Goal: Information Seeking & Learning: Learn about a topic

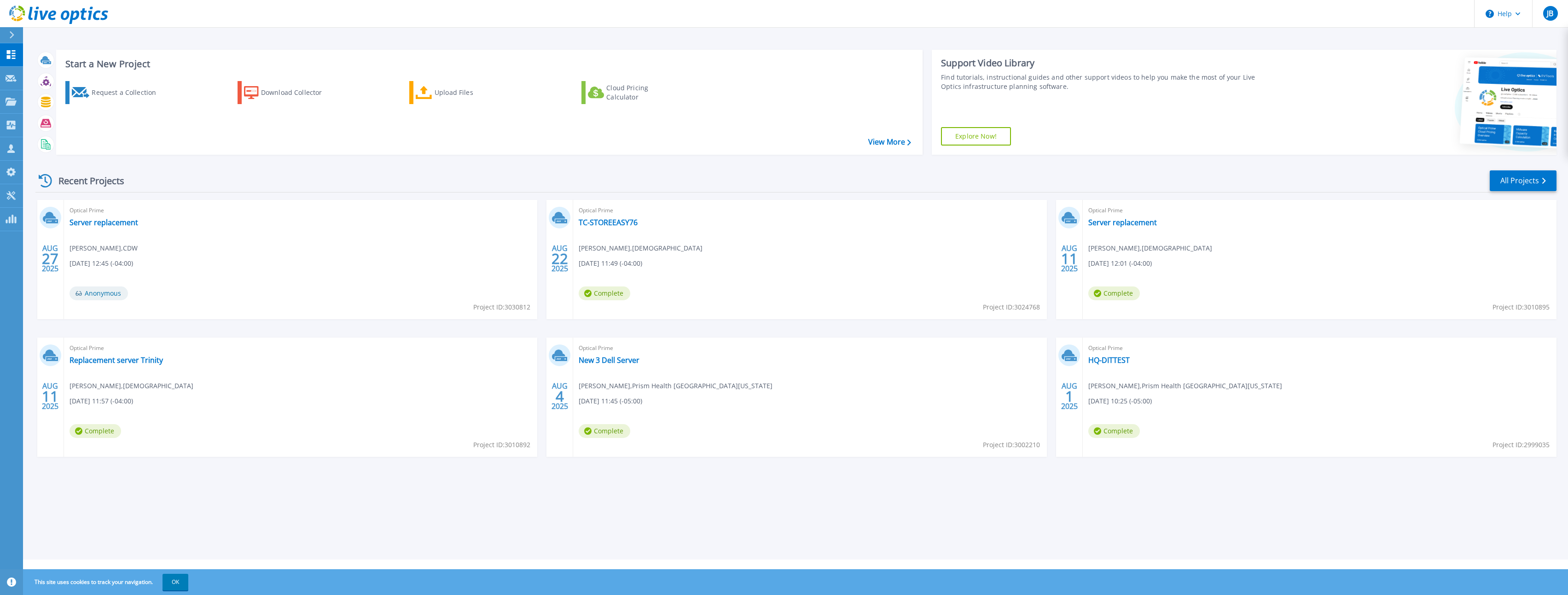
click at [605, 215] on span "Optical Prime" at bounding box center [810, 210] width 462 height 10
click at [610, 227] on div "Optical Prime TC-STOREEASY76 [PERSON_NAME] , [DEMOGRAPHIC_DATA] [DATE] 11:49 (-…" at bounding box center [810, 259] width 474 height 119
click at [613, 224] on link "TC-STOREEASY76" at bounding box center [608, 222] width 59 height 9
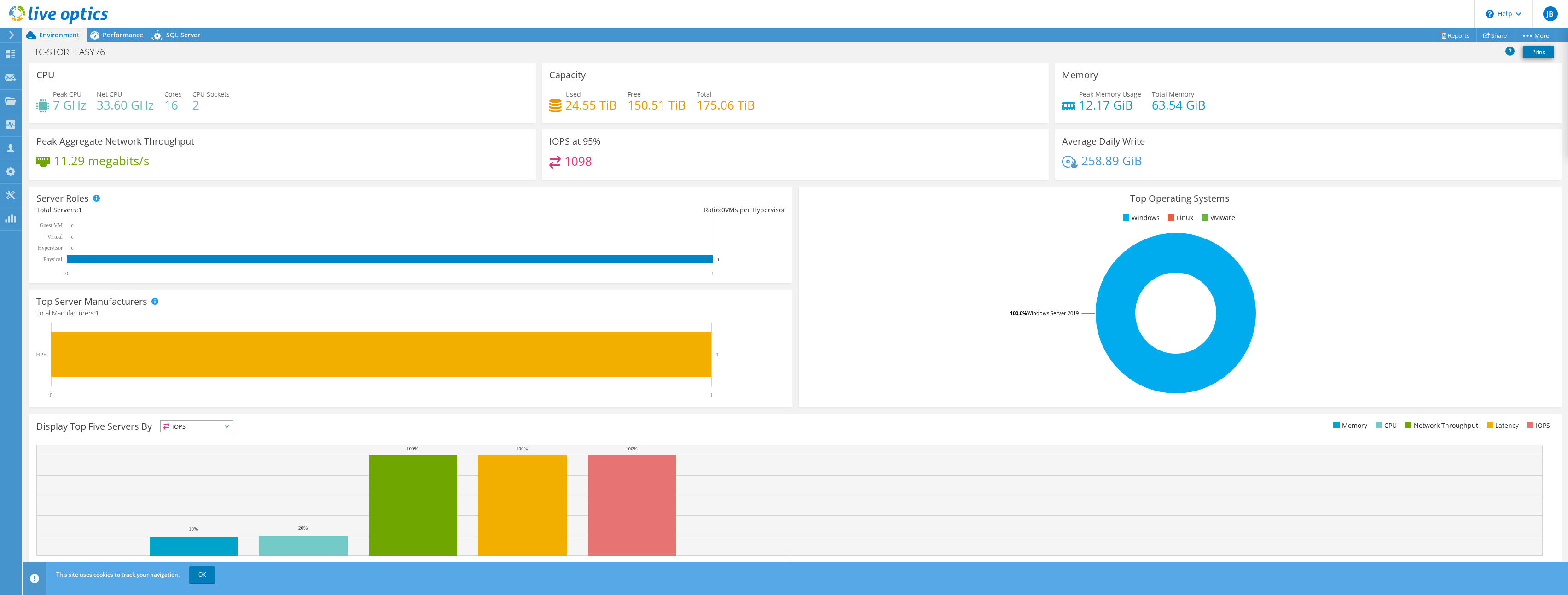
click at [653, 169] on div "1098" at bounding box center [795, 165] width 493 height 20
click at [130, 35] on span "Performance" at bounding box center [123, 35] width 40 height 9
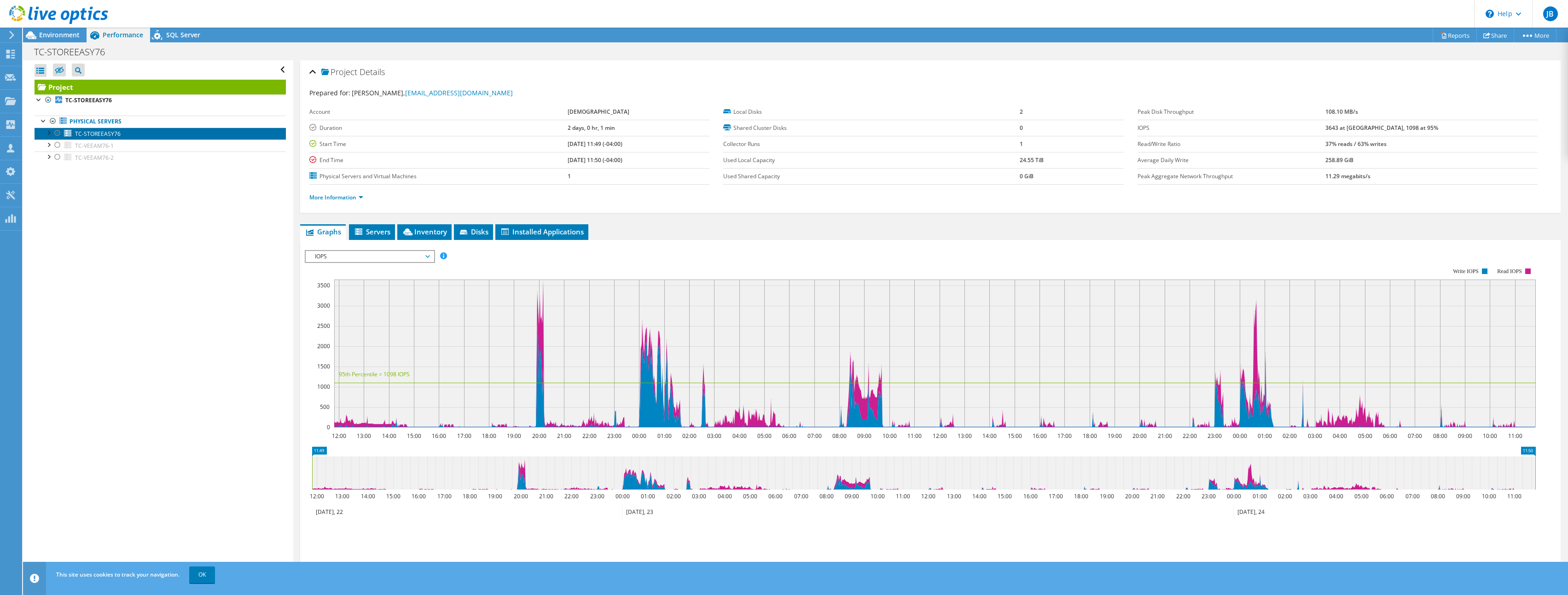
click at [96, 131] on span "TC-STOREEASY76" at bounding box center [98, 134] width 45 height 8
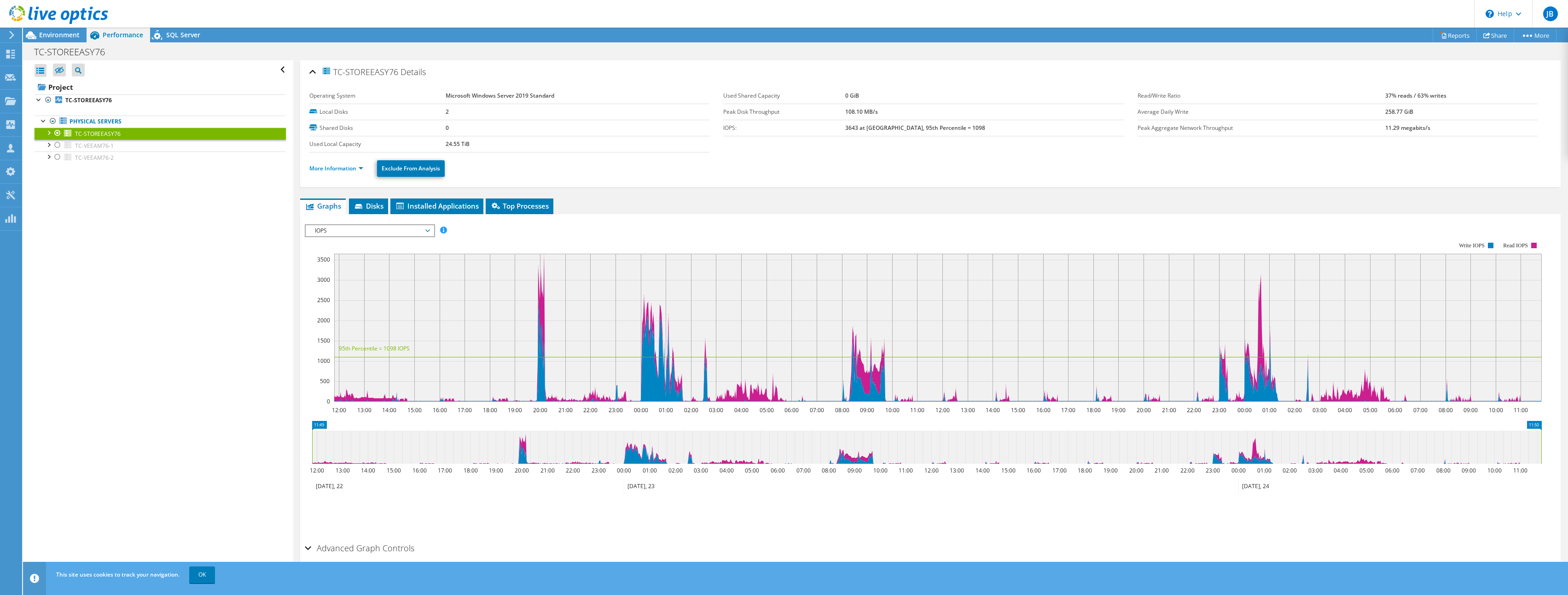
click at [327, 164] on li "More Information" at bounding box center [339, 169] width 59 height 10
click at [328, 166] on link "More Information" at bounding box center [336, 168] width 54 height 8
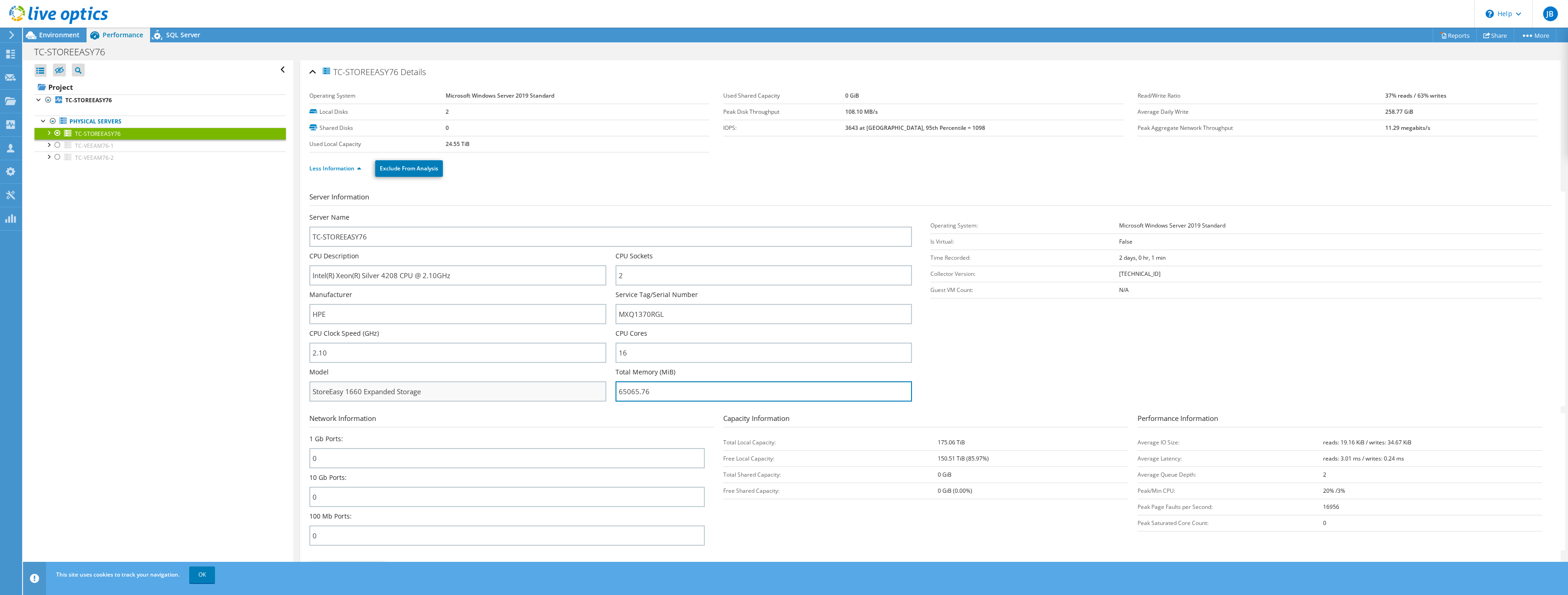
drag, startPoint x: 653, startPoint y: 388, endPoint x: 585, endPoint y: 395, distance: 68.4
click at [586, 213] on div "Server Name TC-STOREEASY76 CPU Description Intel(R) Xeon(R) Silver 4208 CPU @ 2…" at bounding box center [615, 213] width 612 height 0
click at [63, 13] on use at bounding box center [59, 15] width 99 height 18
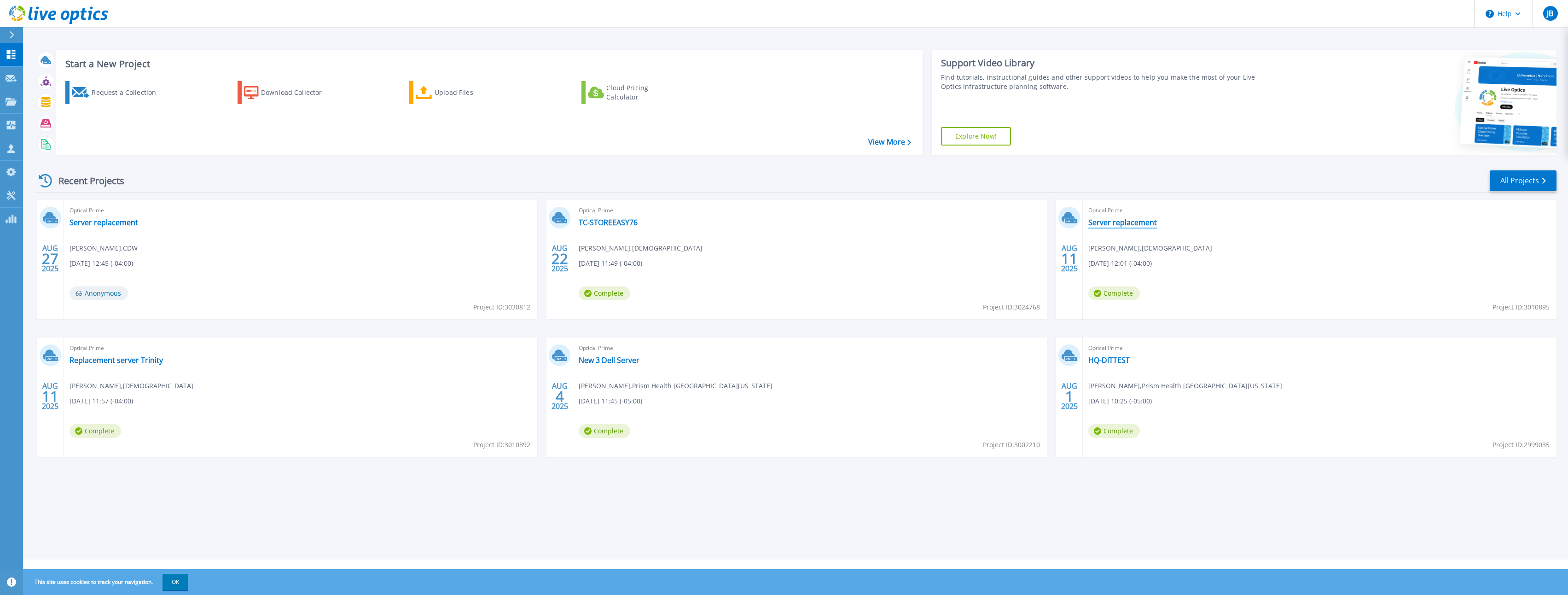
click at [1129, 220] on link "Server replacement" at bounding box center [1123, 222] width 69 height 9
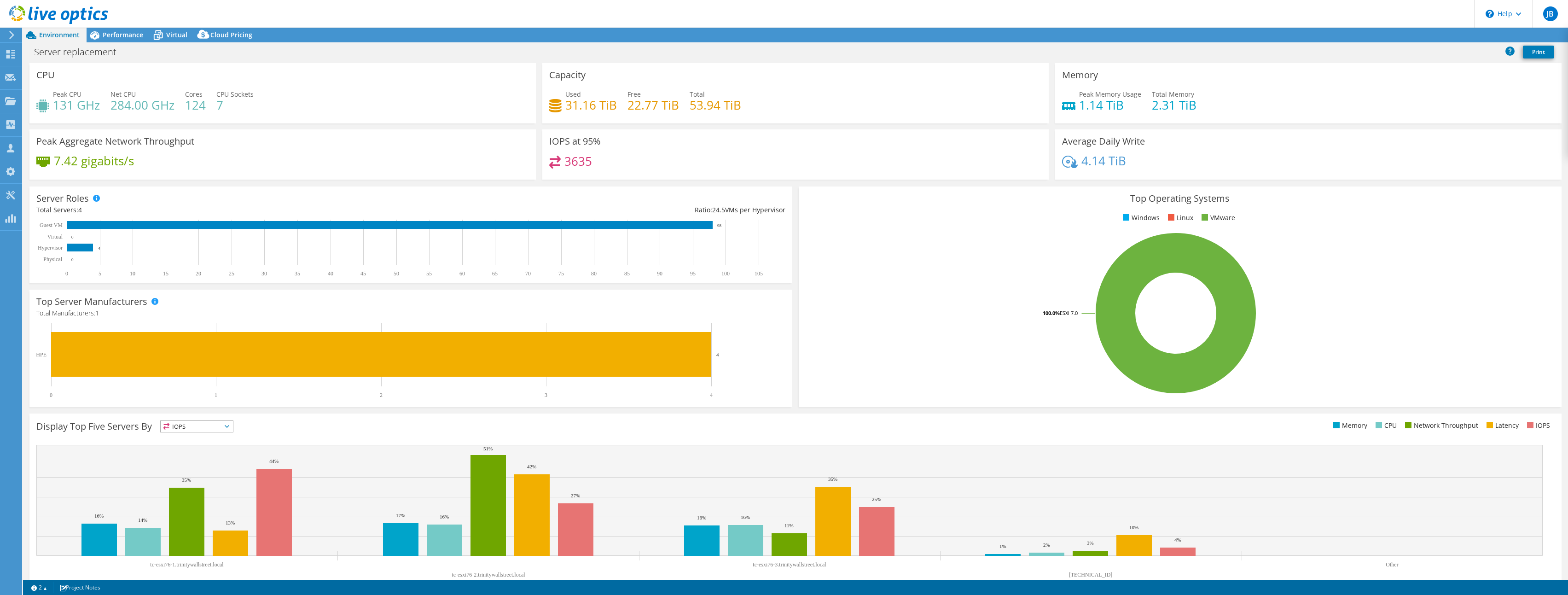
select select "USD"
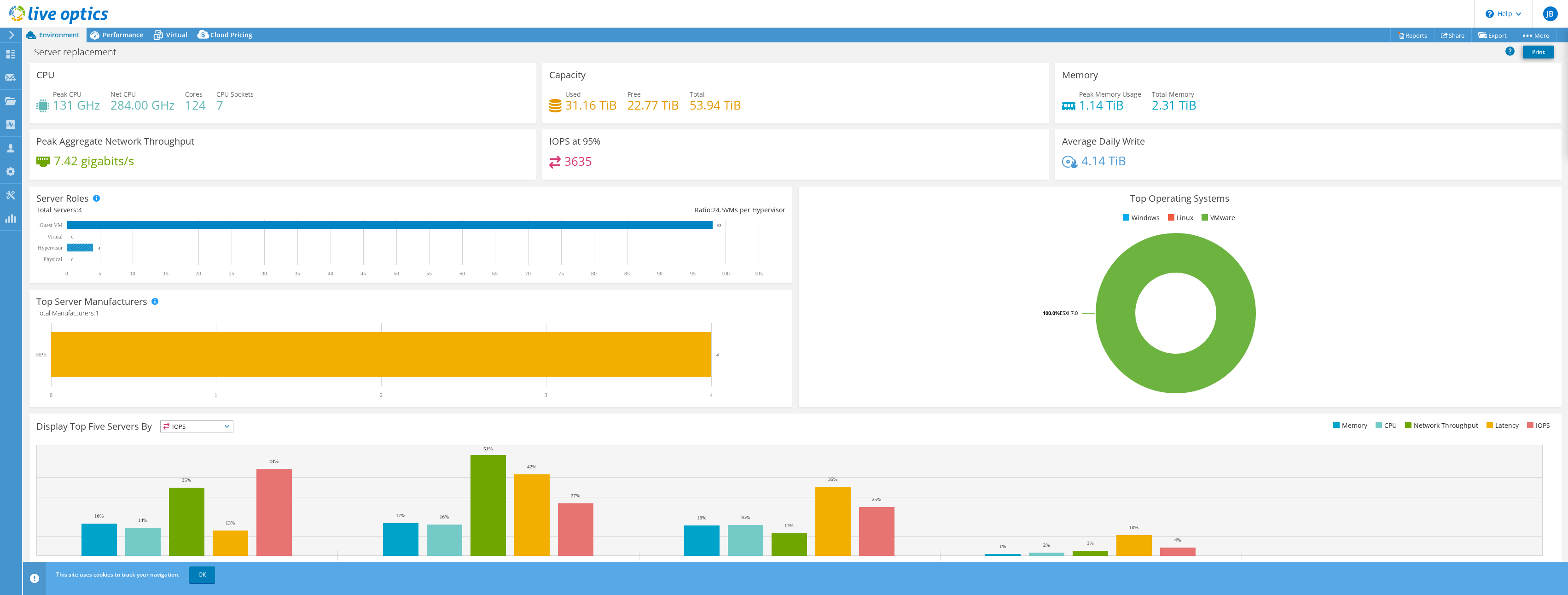
click at [83, 246] on rect at bounding box center [80, 248] width 27 height 8
click at [140, 40] on div "Performance" at bounding box center [118, 35] width 64 height 15
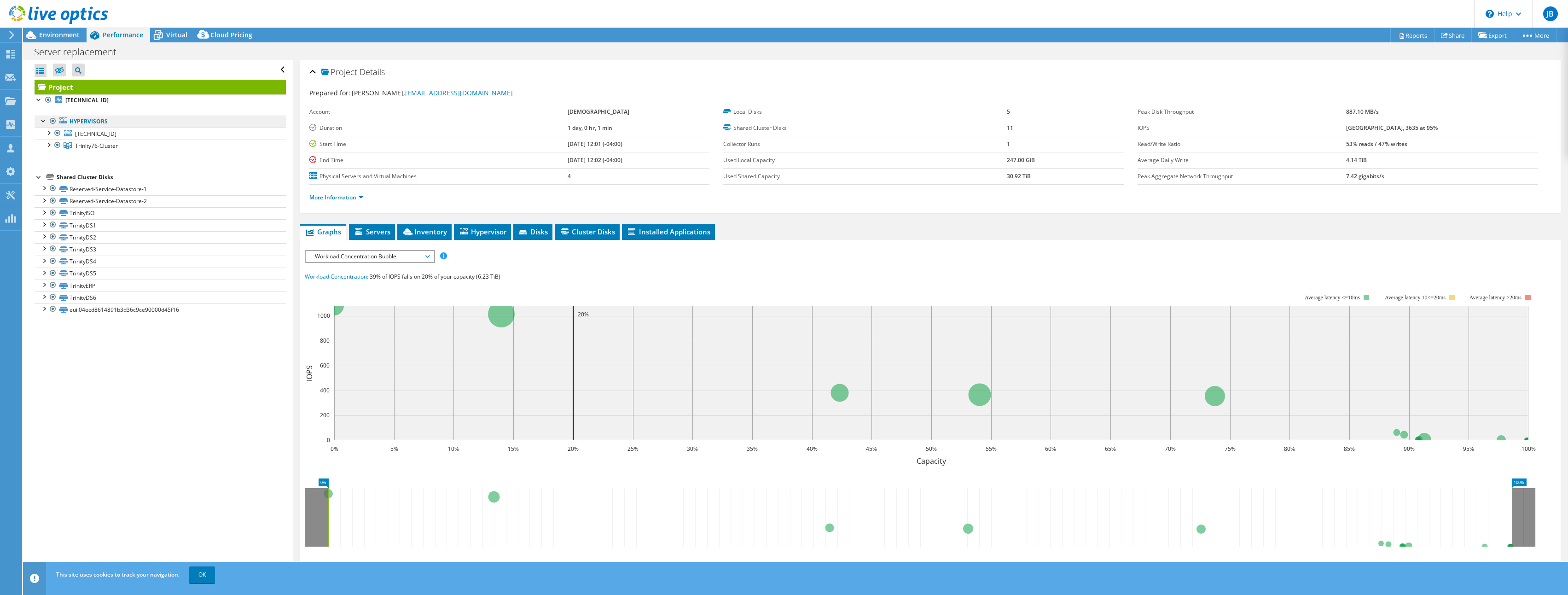
click at [108, 121] on link "Hypervisors" at bounding box center [160, 121] width 251 height 12
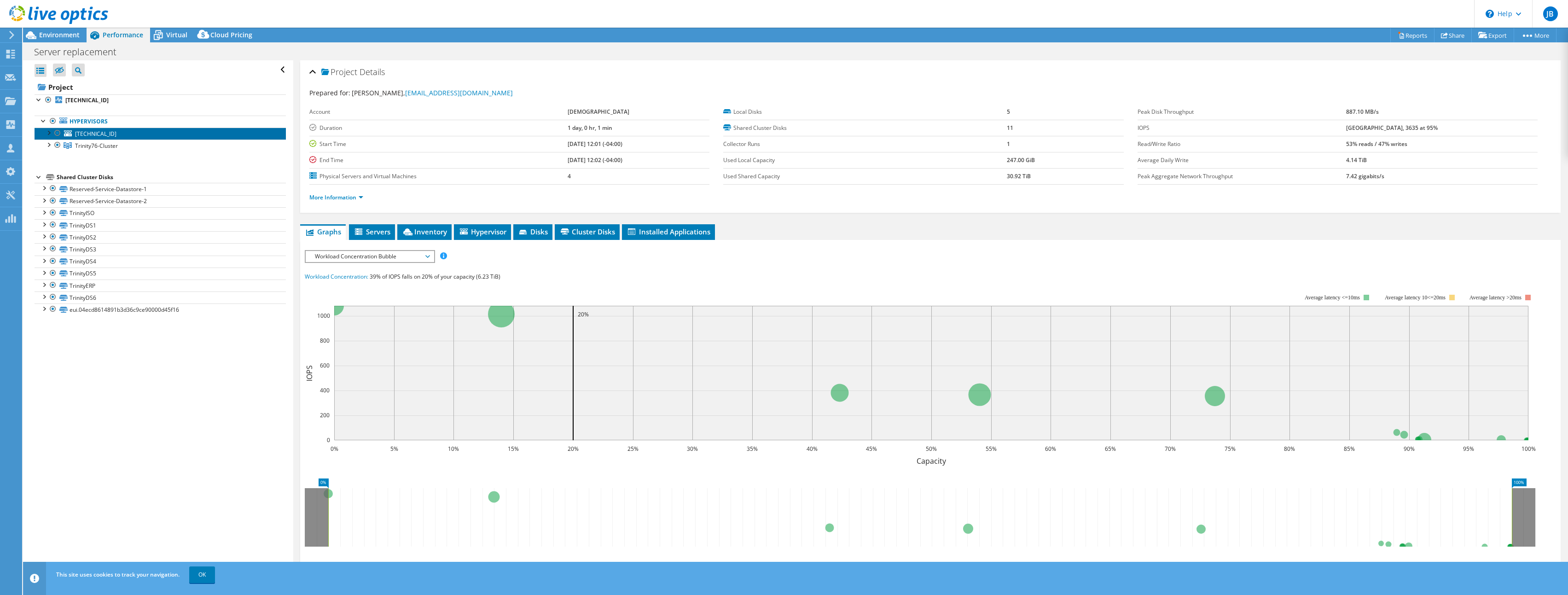
click at [109, 134] on span "192.168.1.223" at bounding box center [96, 134] width 42 height 8
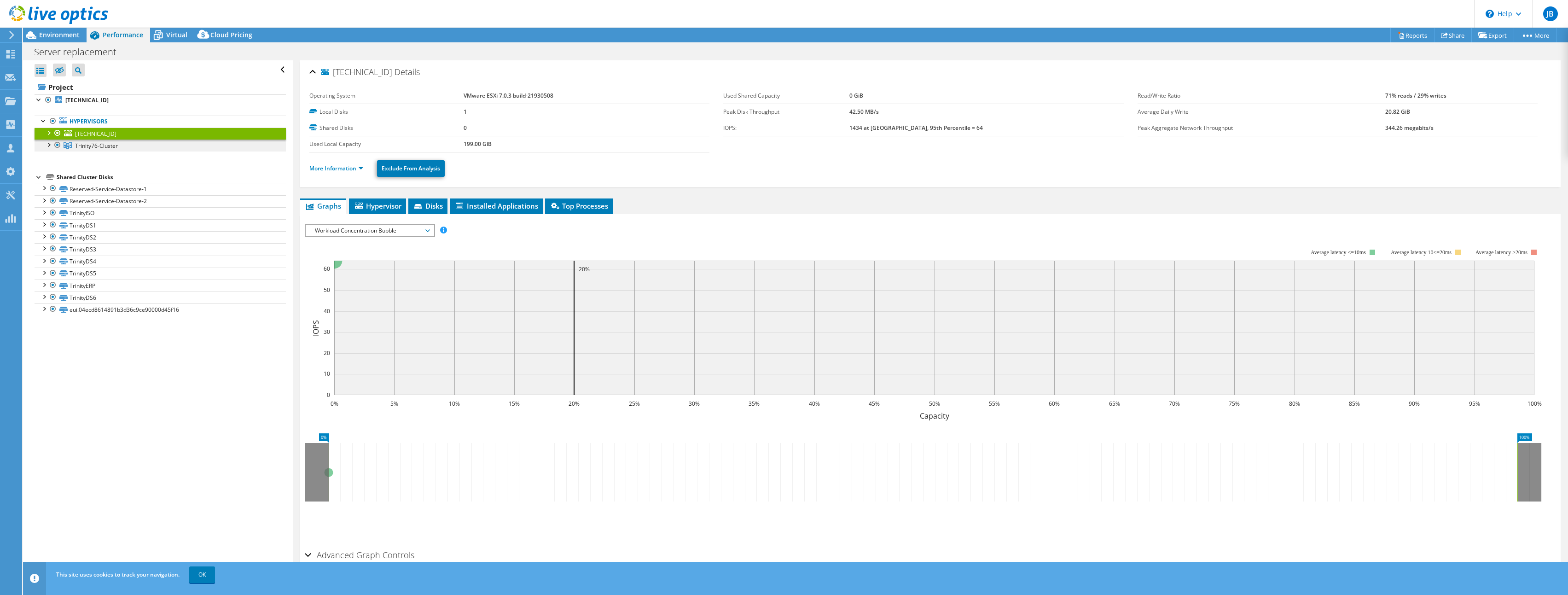
click at [107, 145] on span "Trinity76-Cluster" at bounding box center [97, 145] width 43 height 8
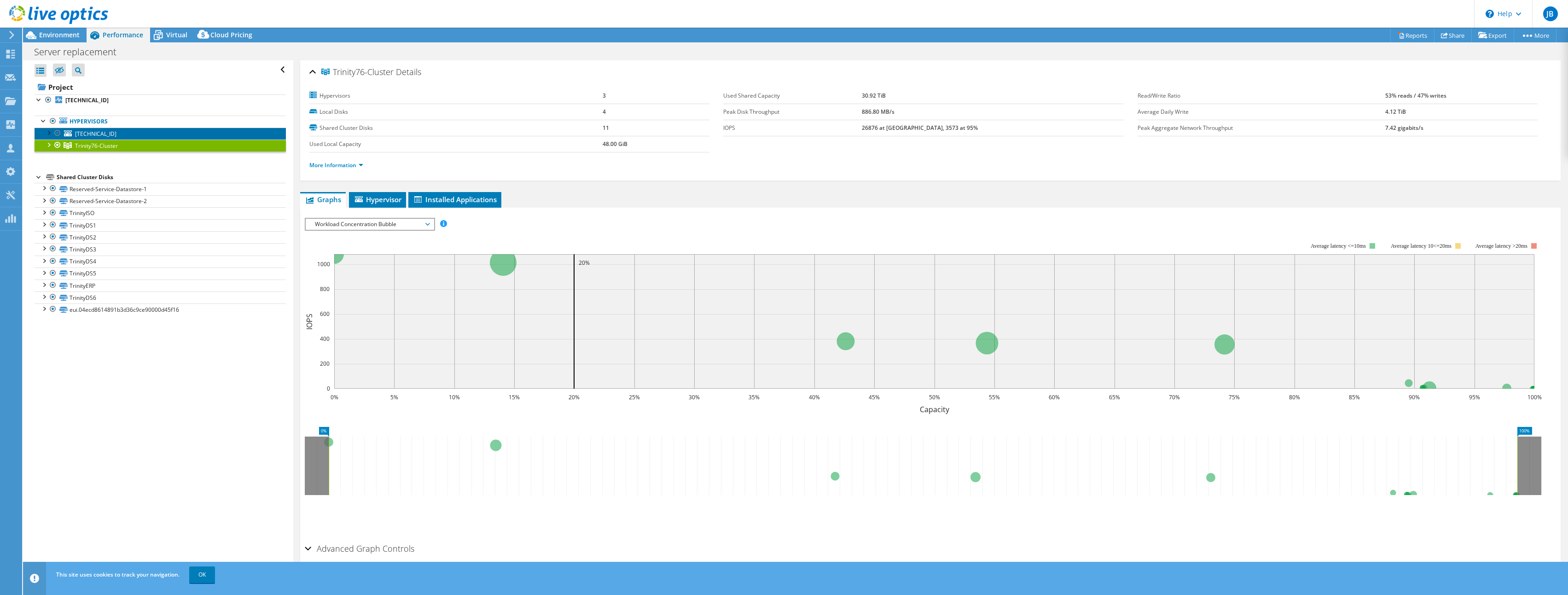
click at [102, 128] on link "192.168.1.223" at bounding box center [160, 133] width 251 height 12
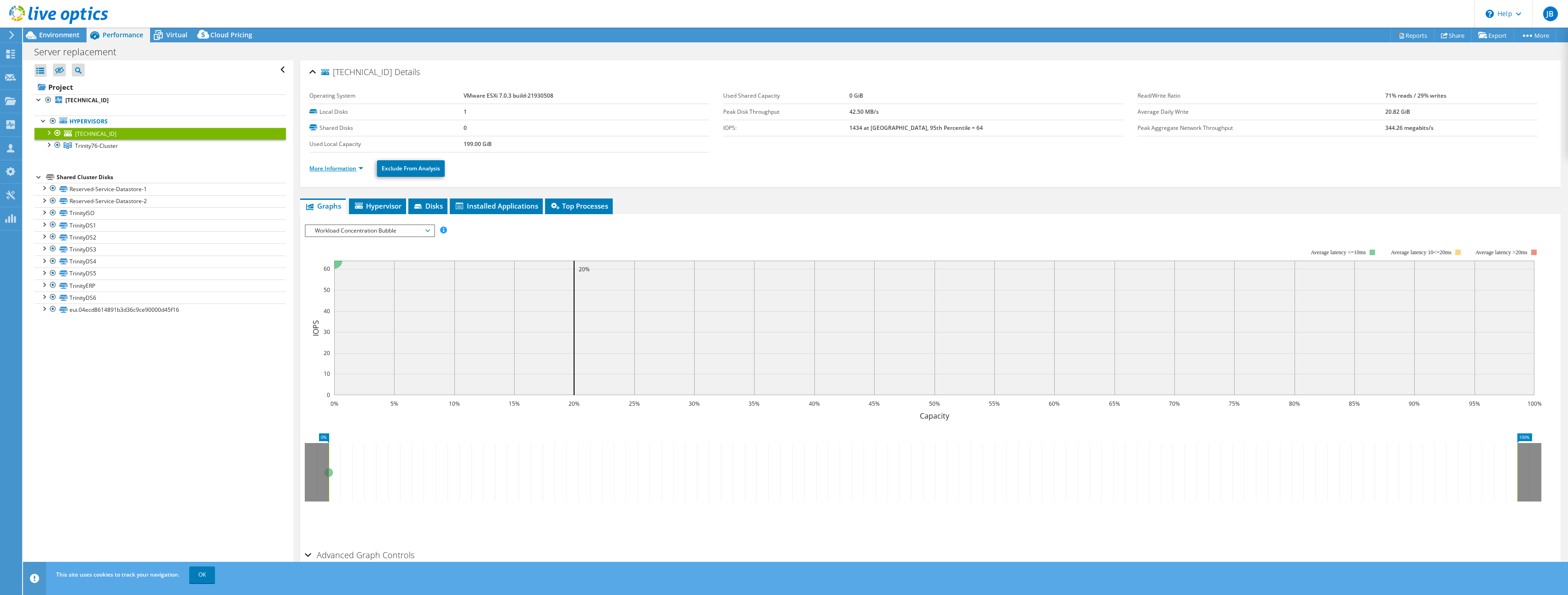
click at [330, 164] on li "More Information" at bounding box center [339, 169] width 59 height 10
click at [330, 165] on link "More Information" at bounding box center [336, 168] width 54 height 8
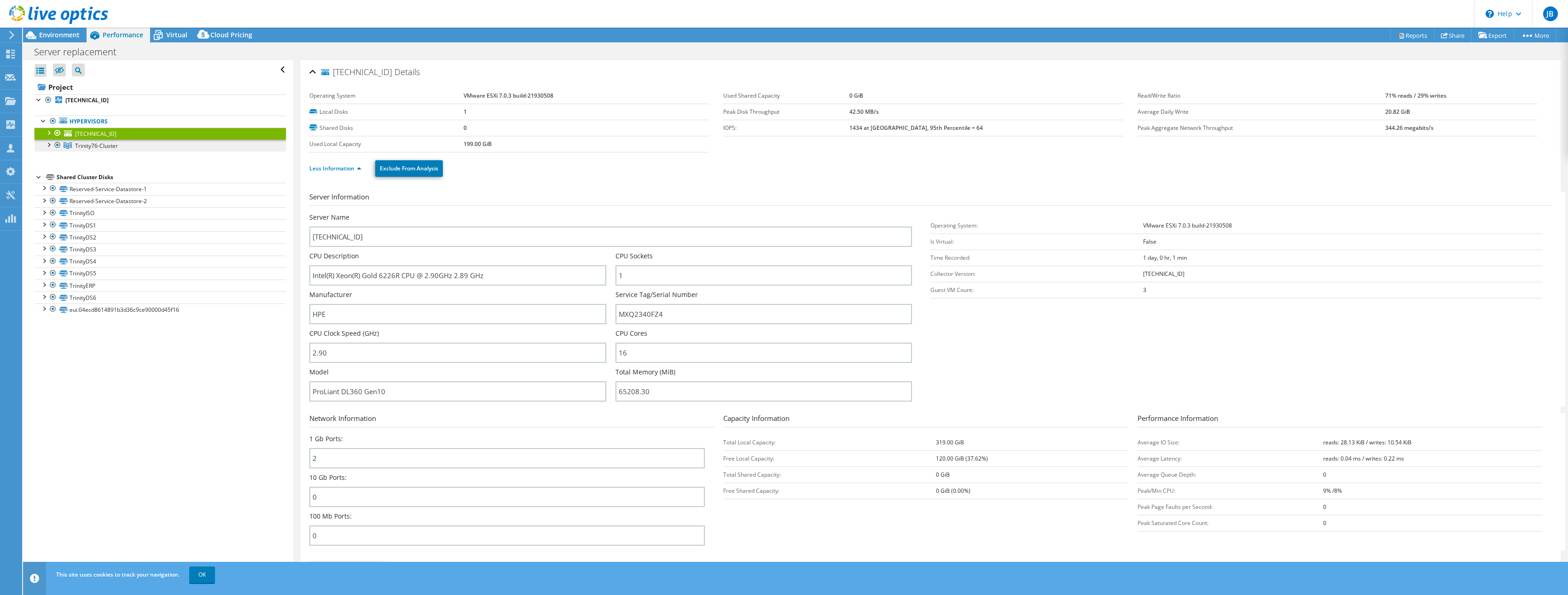
click at [94, 147] on span "Trinity76-Cluster" at bounding box center [97, 145] width 43 height 8
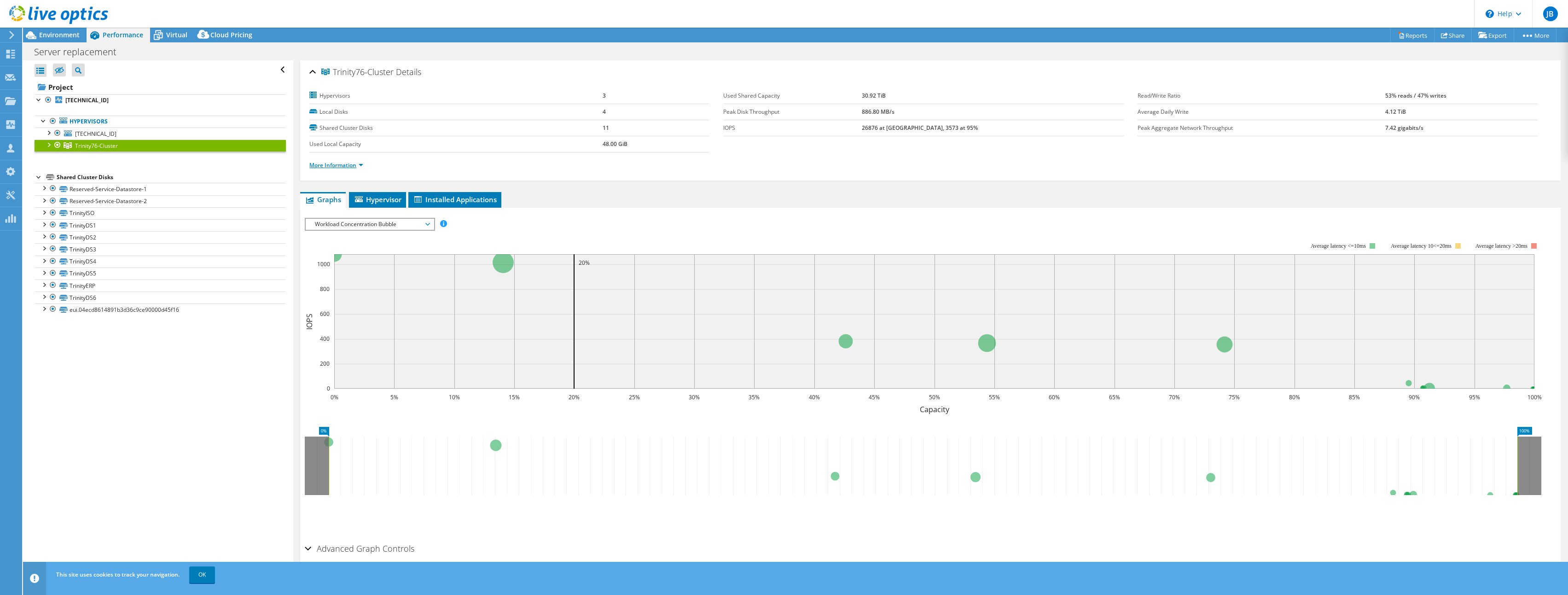
click at [335, 162] on link "More Information" at bounding box center [336, 165] width 54 height 8
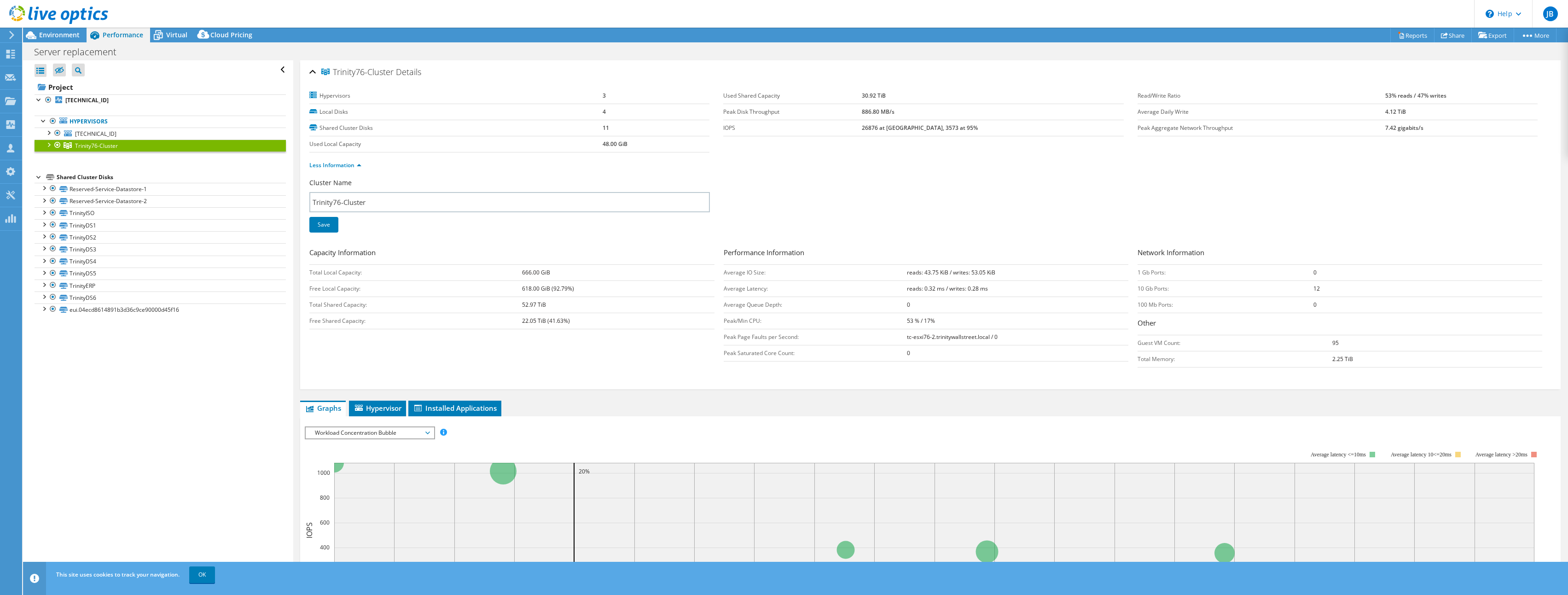
click at [51, 143] on div at bounding box center [48, 144] width 9 height 9
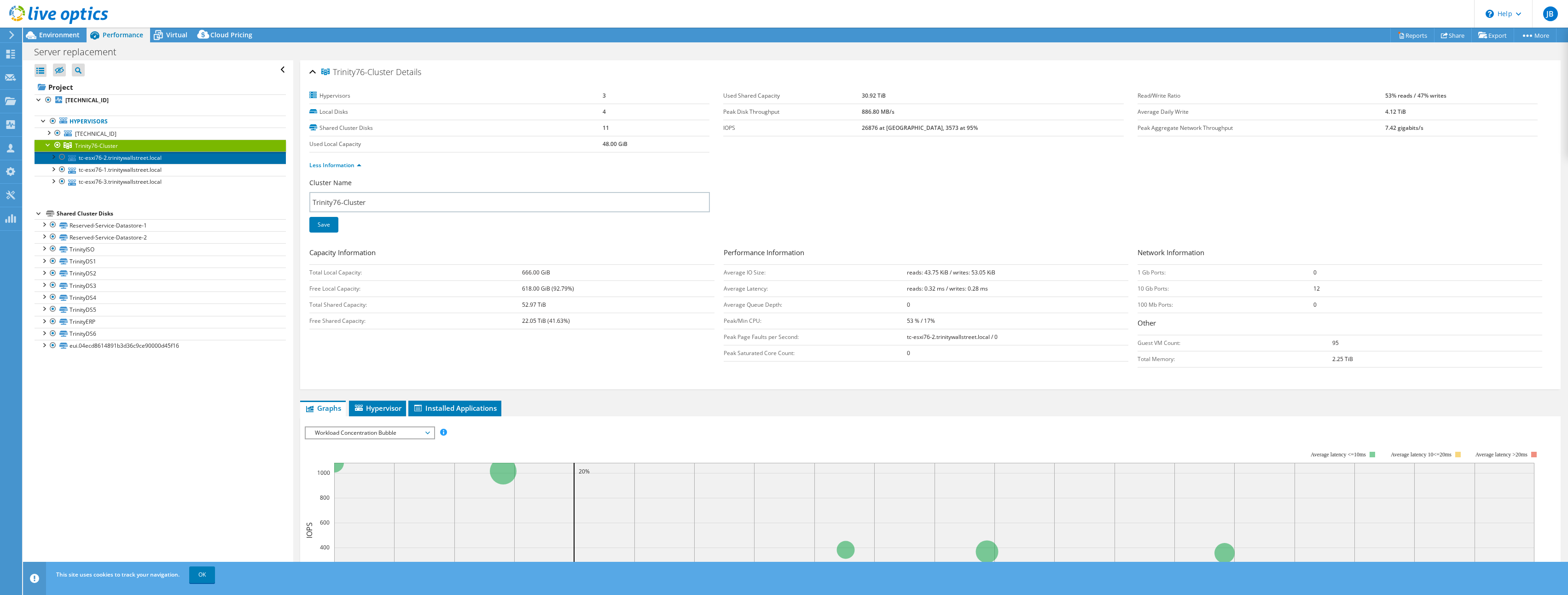
click at [103, 157] on link "tc-esxi76-2.trinitywallstreet.local" at bounding box center [160, 157] width 251 height 12
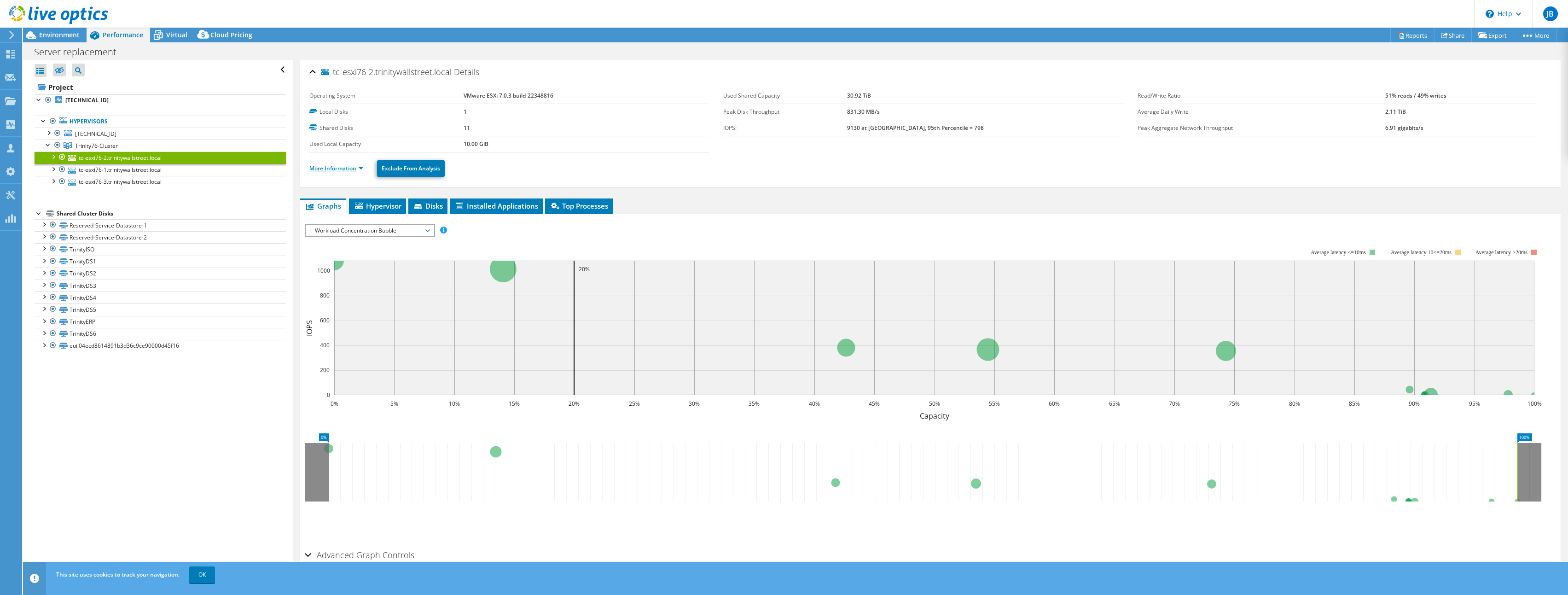
click at [334, 169] on link "More Information" at bounding box center [336, 168] width 54 height 8
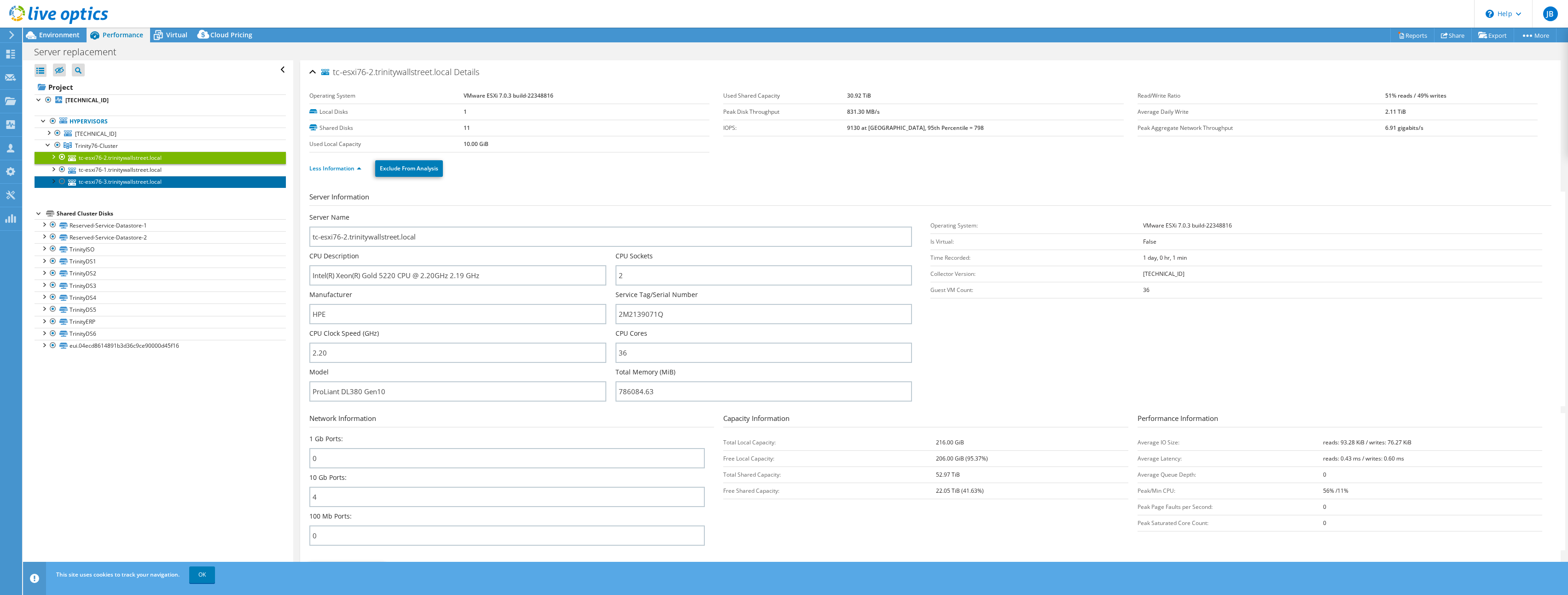
click at [126, 176] on link "tc-esxi76-3.trinitywallstreet.local" at bounding box center [160, 181] width 251 height 12
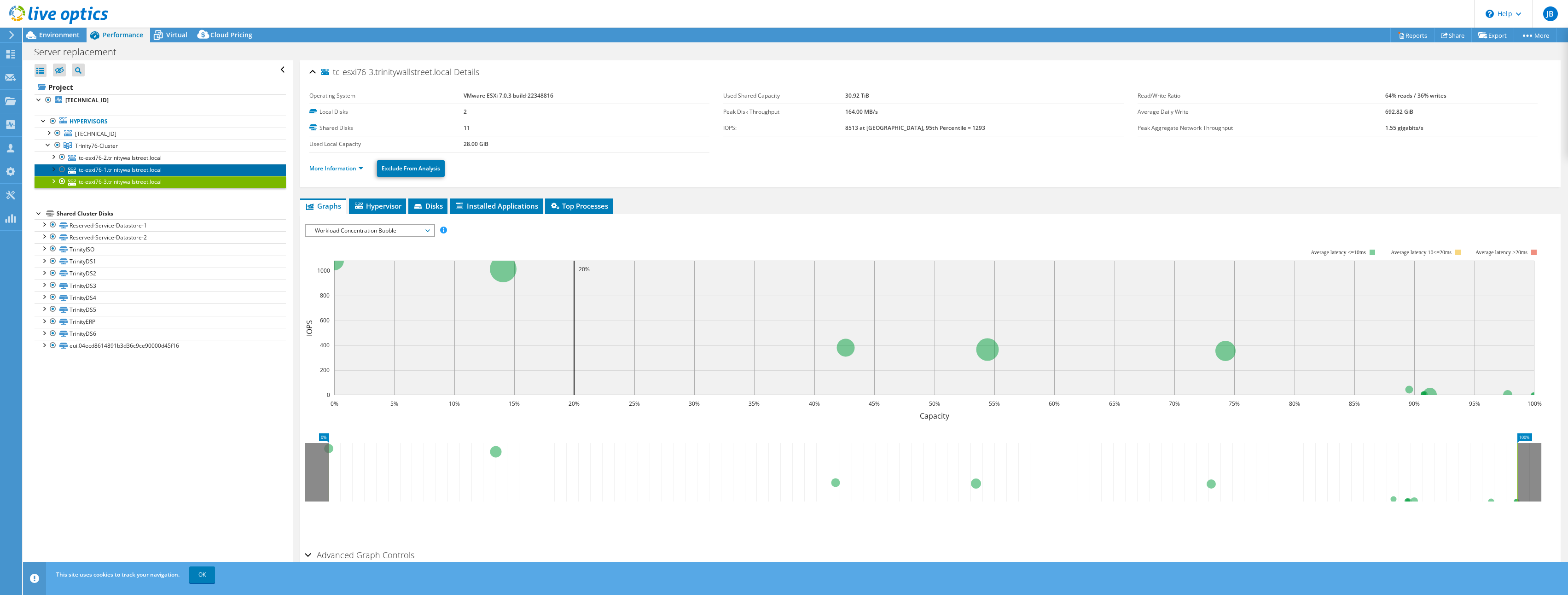
click at [137, 169] on link "tc-esxi76-1.trinitywallstreet.local" at bounding box center [160, 169] width 251 height 12
click at [213, 198] on div "Project 192.168.1.223 Hypervisors 192.168.1.223" at bounding box center [160, 215] width 251 height 272
click at [53, 145] on div at bounding box center [57, 145] width 9 height 11
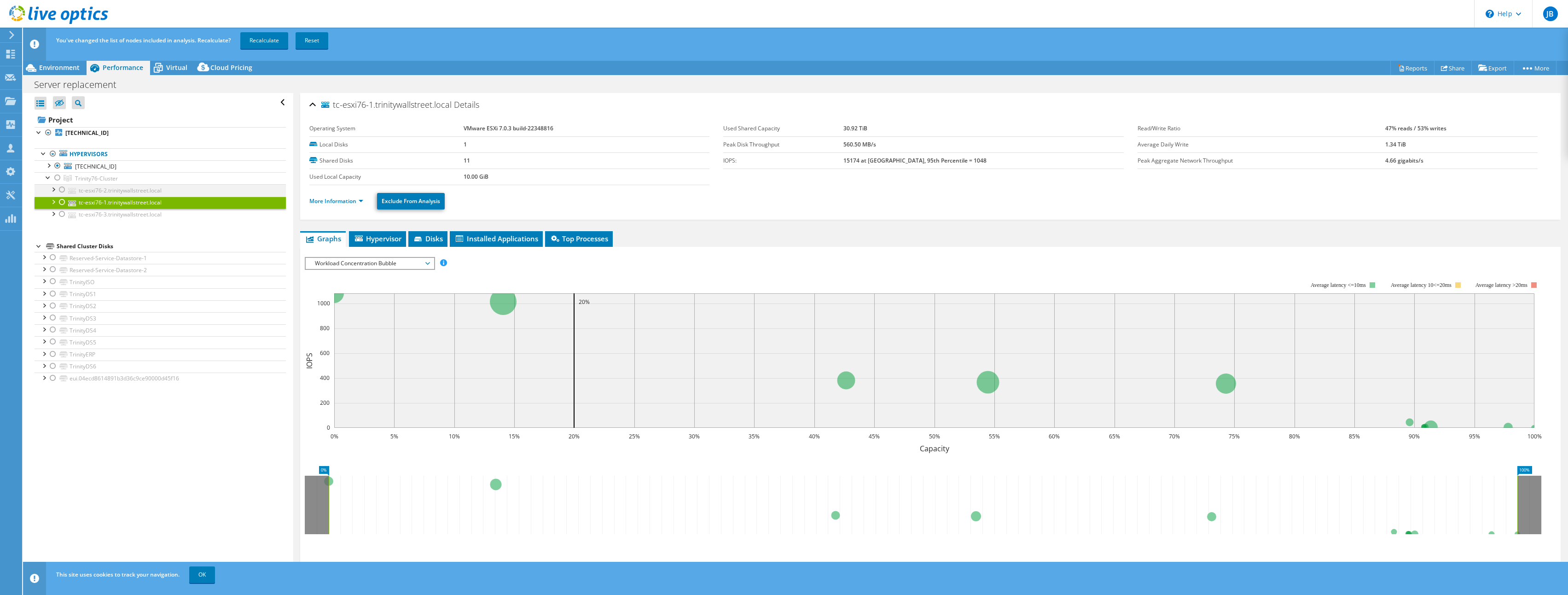
click at [51, 184] on div at bounding box center [53, 188] width 9 height 9
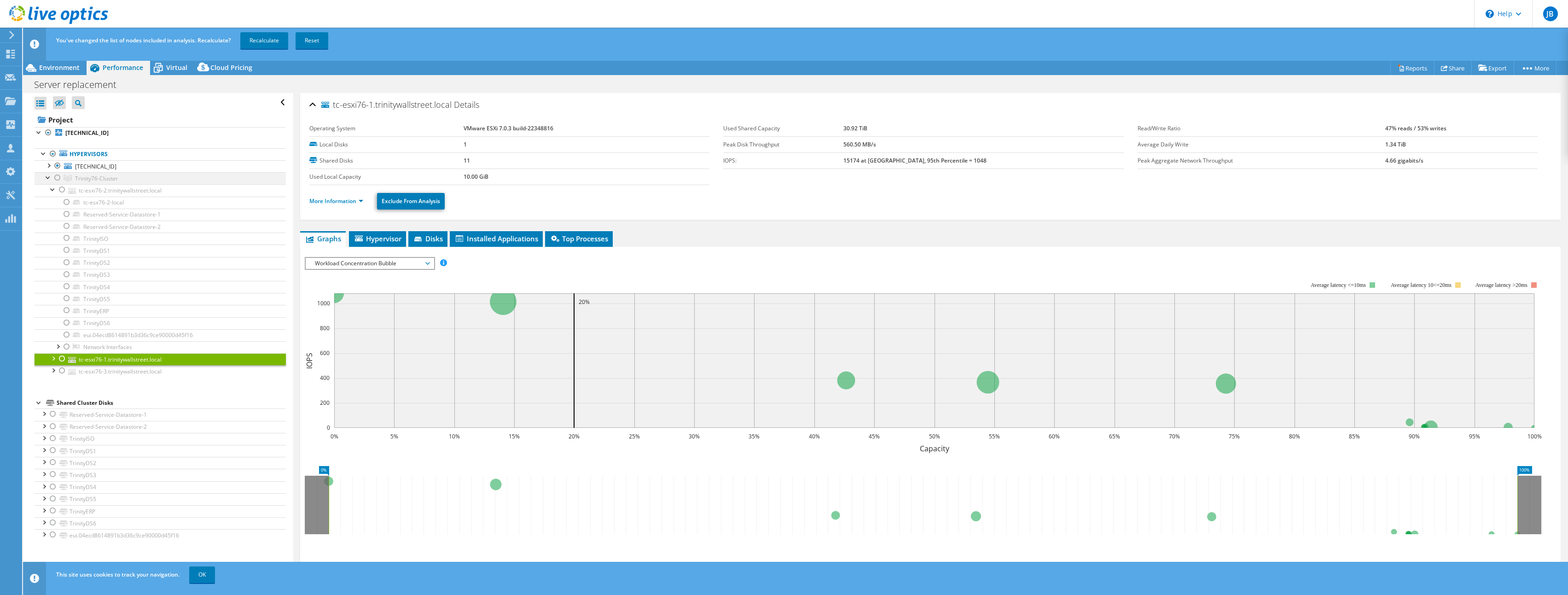
click at [56, 175] on div at bounding box center [57, 177] width 9 height 11
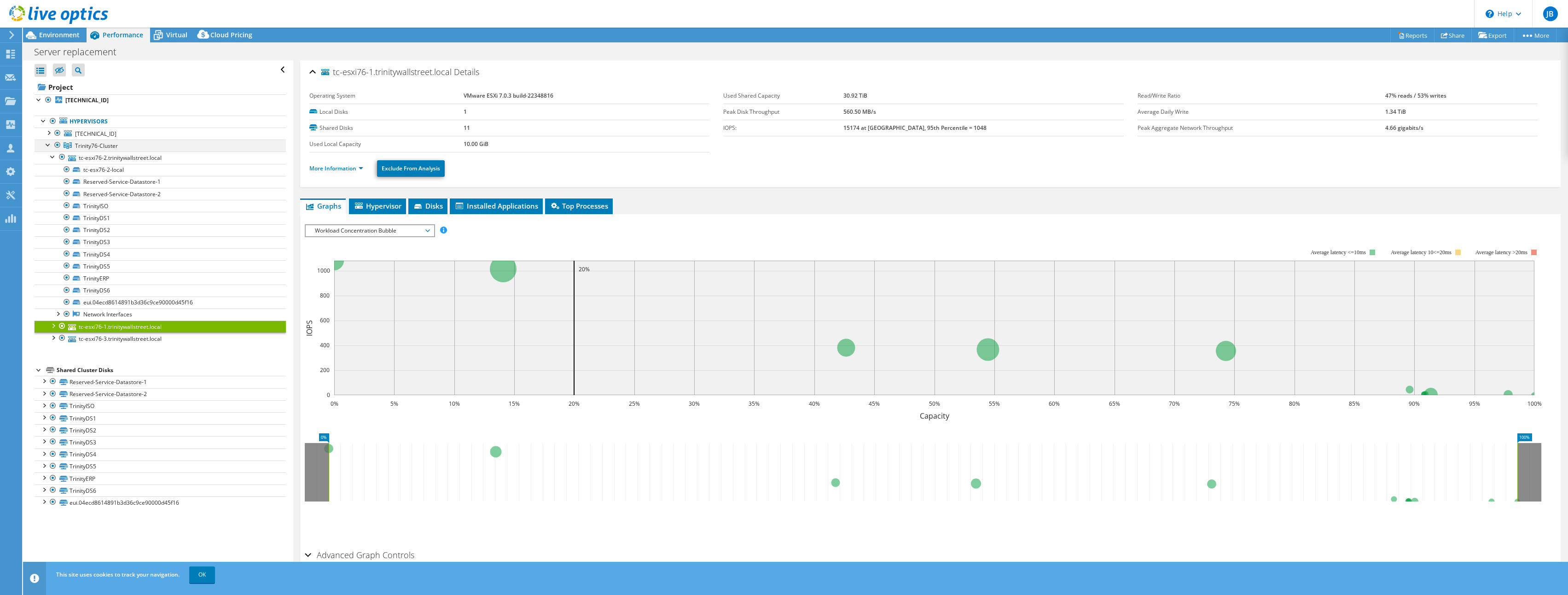
click at [49, 145] on div at bounding box center [48, 144] width 9 height 9
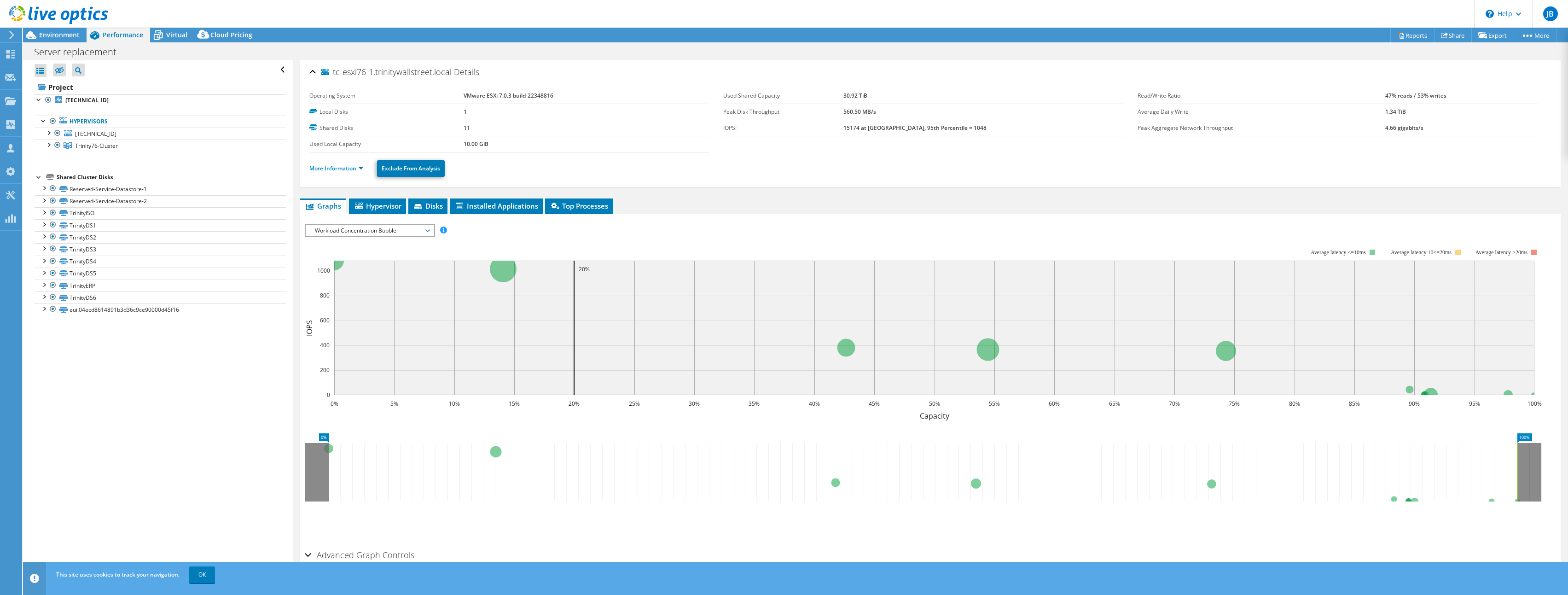
click at [42, 175] on div at bounding box center [39, 176] width 9 height 9
click at [77, 170] on div "Project 192.168.1.223 Hypervisors 192.168.1.223" at bounding box center [160, 131] width 251 height 104
click at [78, 174] on div "Shared Cluster Disks" at bounding box center [171, 177] width 229 height 11
click at [42, 176] on div at bounding box center [39, 176] width 9 height 9
click at [105, 189] on link "Reserved-Service-Datastore-1" at bounding box center [160, 188] width 251 height 12
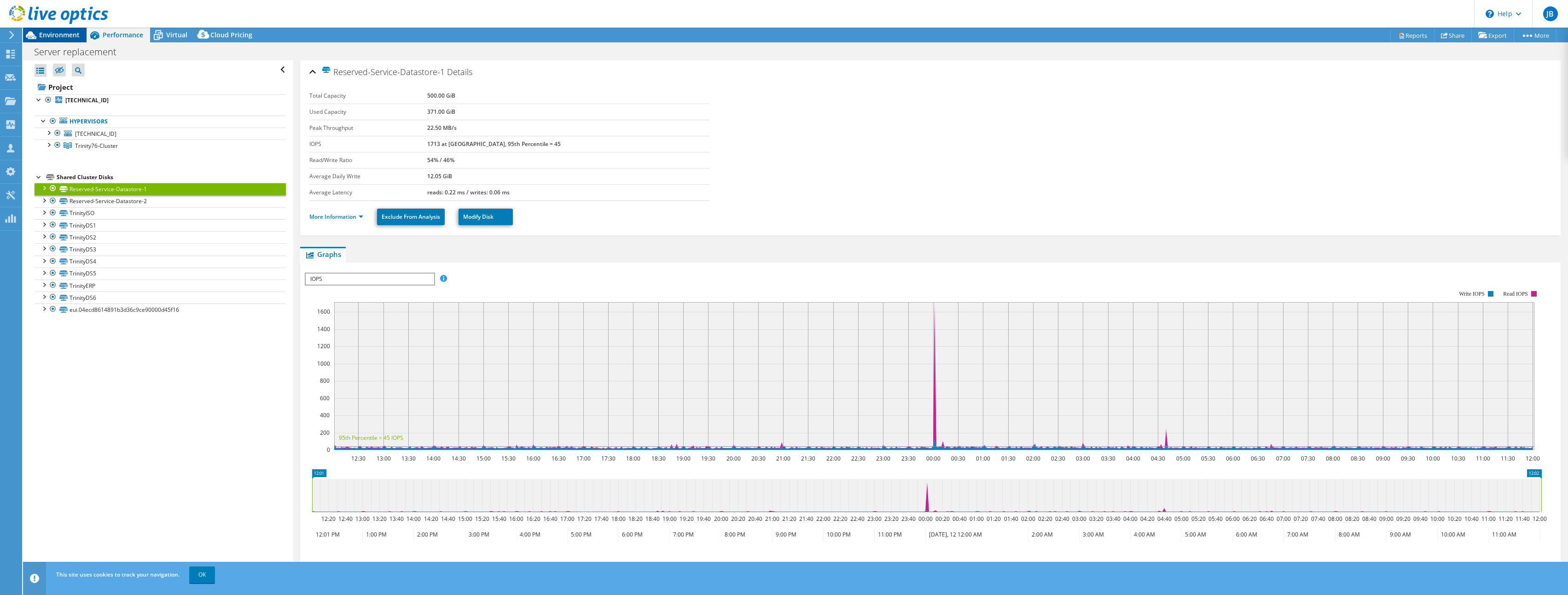
click at [75, 39] on span "Environment" at bounding box center [59, 35] width 40 height 9
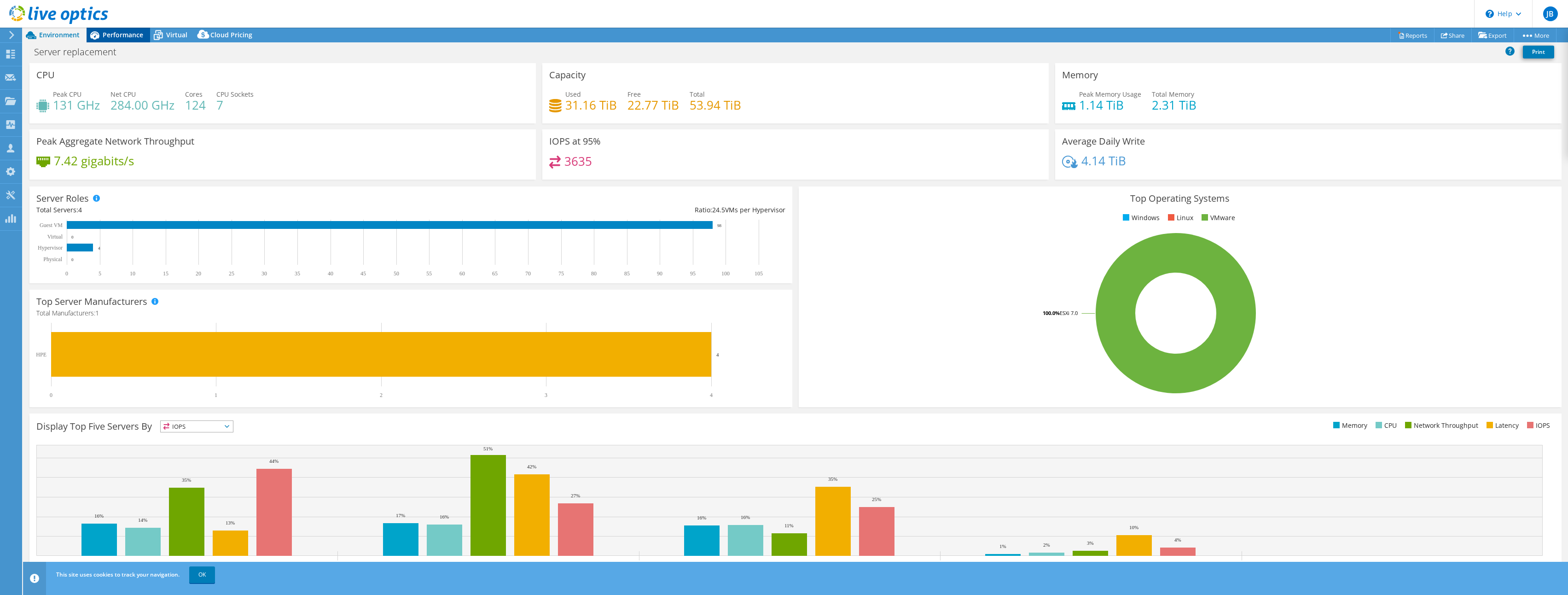
click at [124, 34] on span "Performance" at bounding box center [123, 35] width 40 height 9
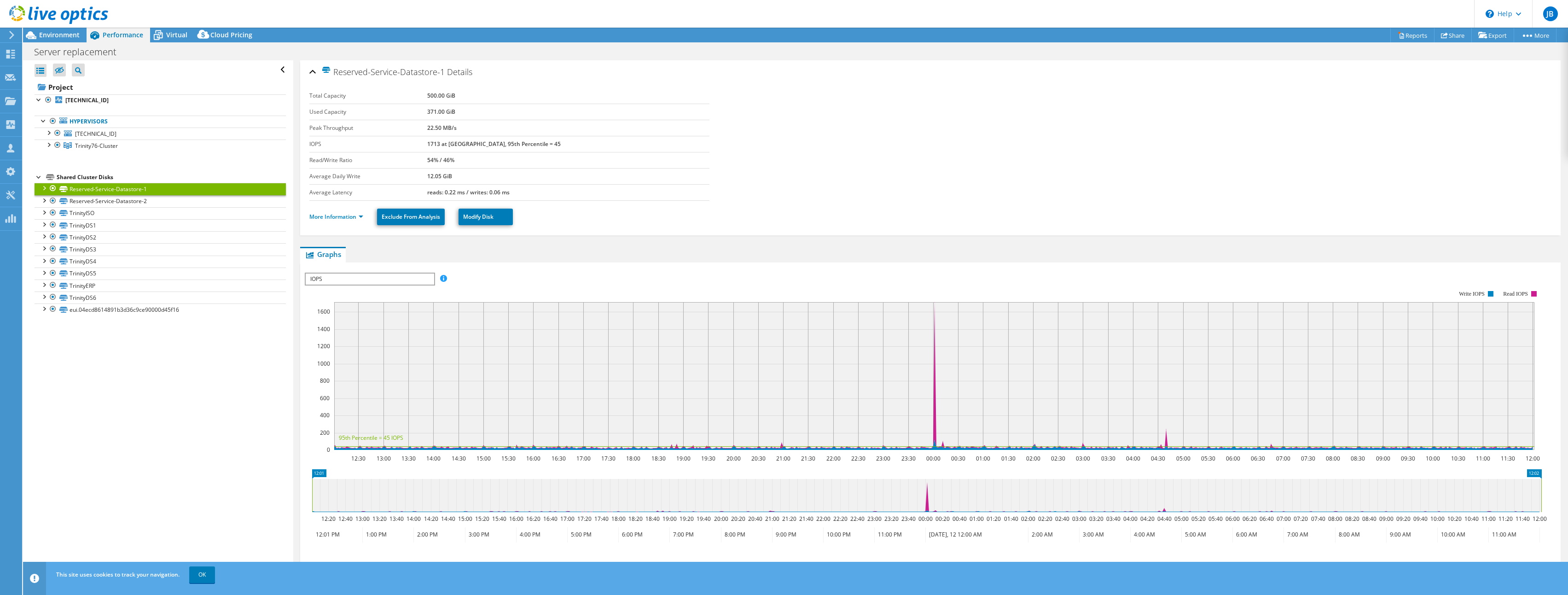
click at [154, 445] on div "Open All Close All Hide Excluded Nodes Project Tree Filter" at bounding box center [157, 318] width 270 height 517
click at [76, 261] on link "TrinityDS4" at bounding box center [160, 261] width 251 height 12
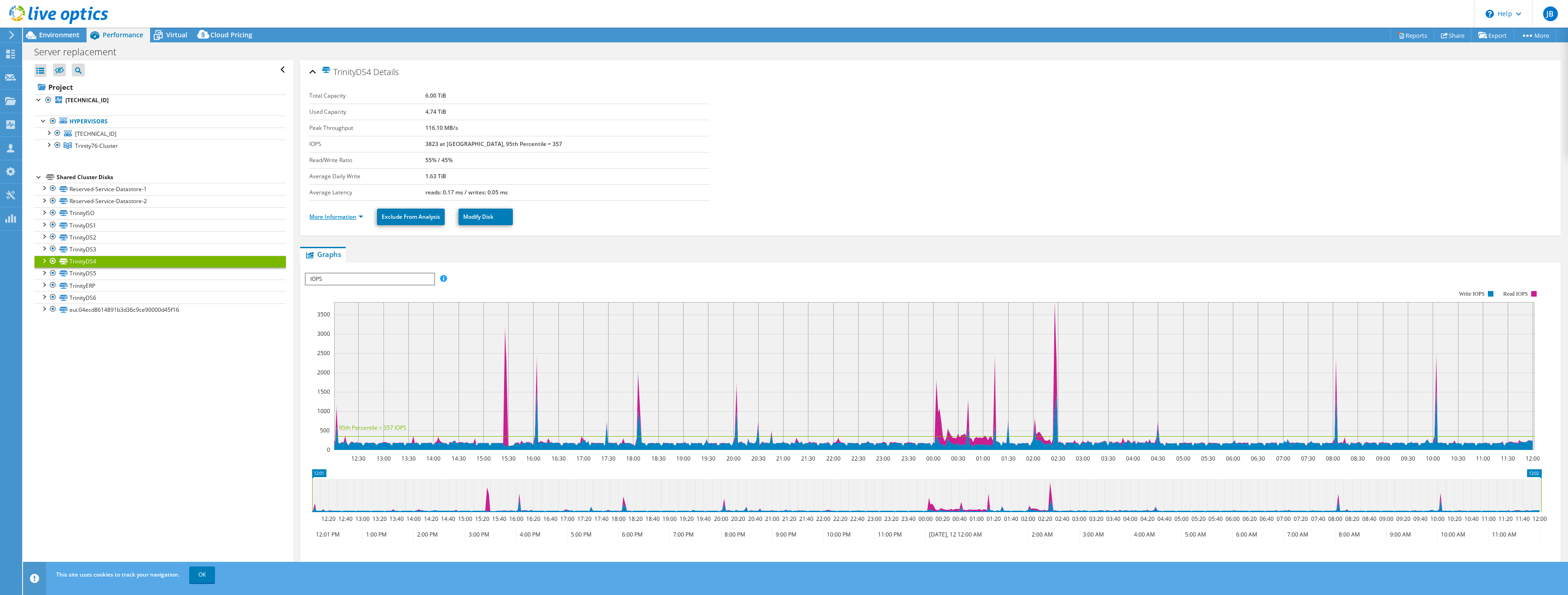
click at [327, 217] on link "More Information" at bounding box center [336, 217] width 54 height 8
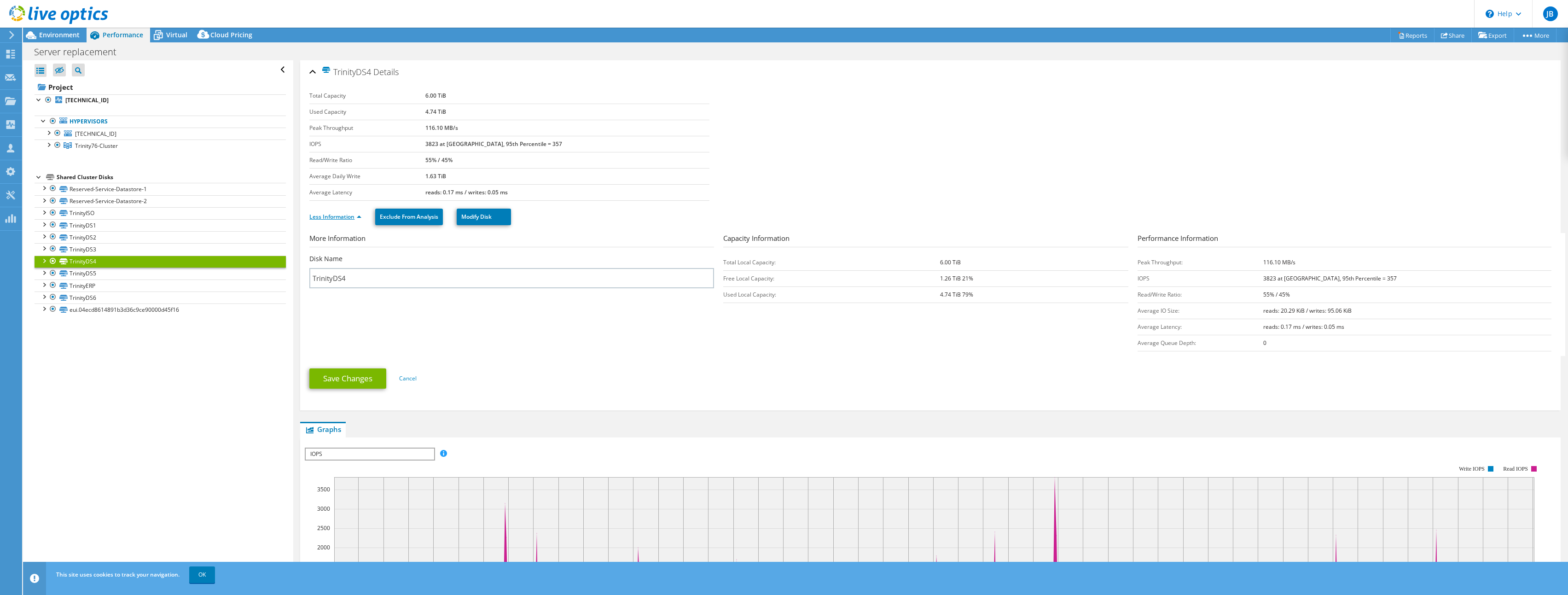
click at [327, 217] on link "Less Information" at bounding box center [335, 217] width 52 height 8
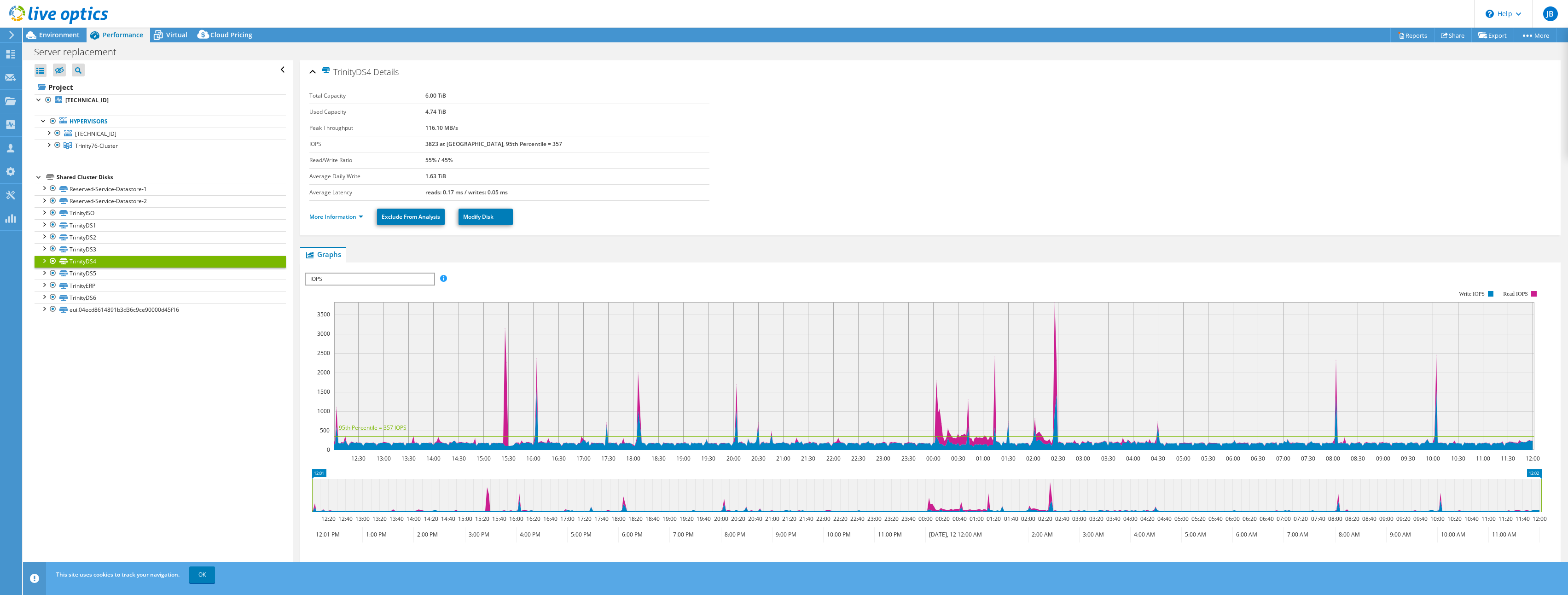
drag, startPoint x: 203, startPoint y: 464, endPoint x: 213, endPoint y: 462, distance: 10.2
click at [203, 464] on div "Open All Close All Hide Excluded Nodes Project Tree Filter" at bounding box center [157, 318] width 270 height 517
